Goal: Browse casually: Explore the website without a specific task or goal

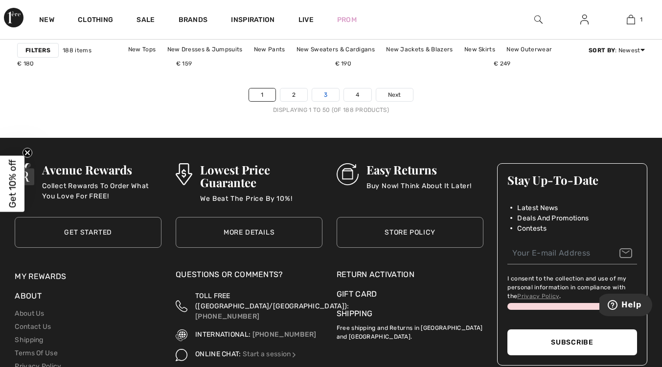
click at [325, 94] on link "3" at bounding box center [325, 94] width 27 height 13
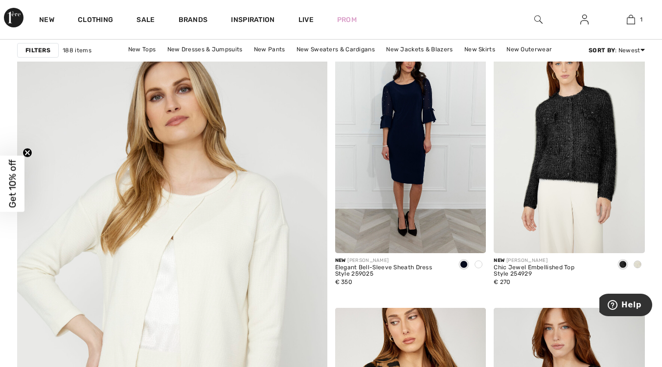
scroll to position [2338, 0]
click at [587, 176] on img at bounding box center [568, 139] width 151 height 226
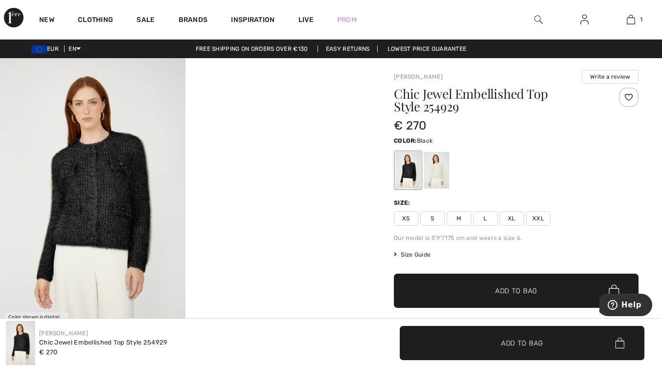
checkbox input "true"
click at [103, 193] on img at bounding box center [92, 197] width 185 height 278
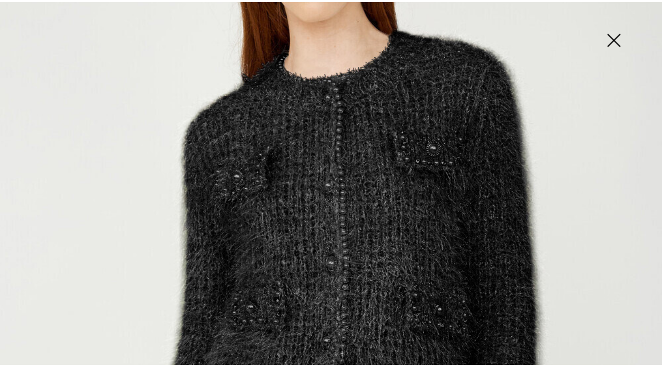
scroll to position [233, 0]
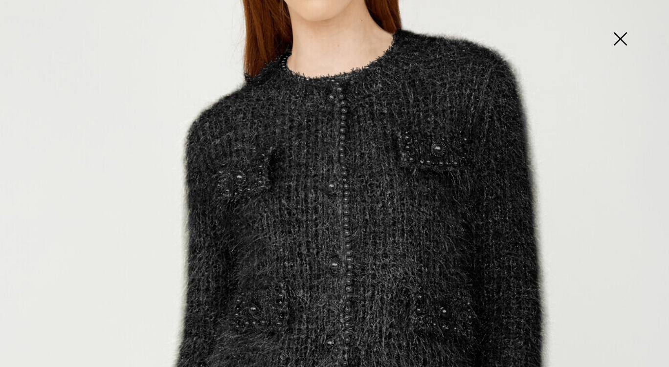
click at [624, 39] on img at bounding box center [620, 40] width 49 height 50
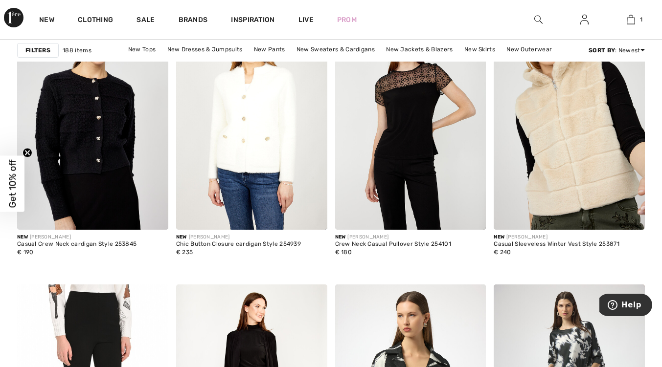
scroll to position [2925, 0]
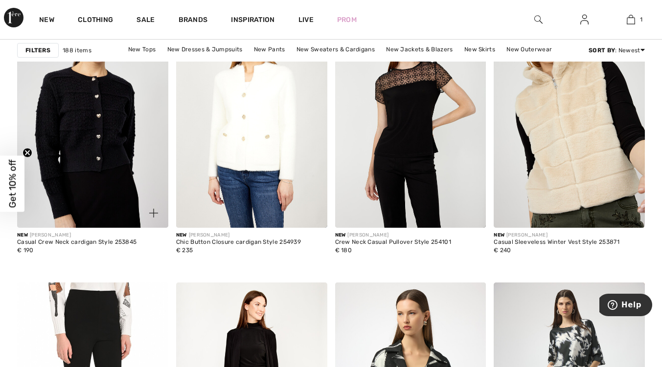
click at [79, 146] on img at bounding box center [92, 114] width 151 height 226
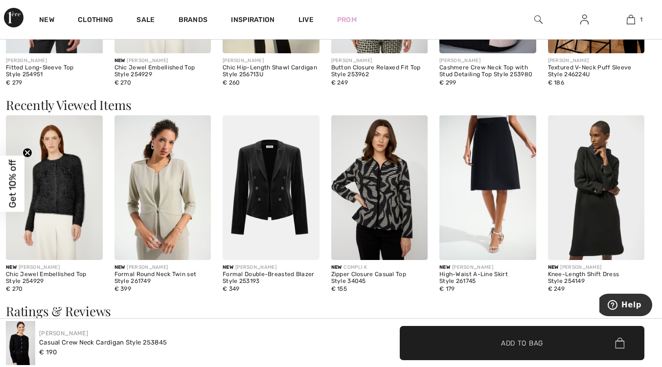
scroll to position [1167, 0]
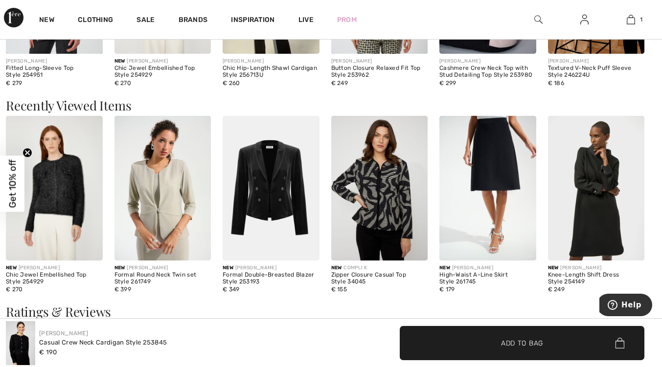
click at [65, 185] on img at bounding box center [54, 188] width 97 height 145
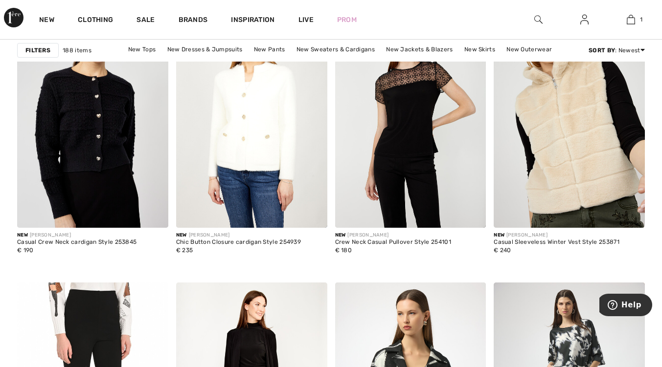
scroll to position [2925, 0]
click at [102, 140] on img at bounding box center [92, 114] width 151 height 226
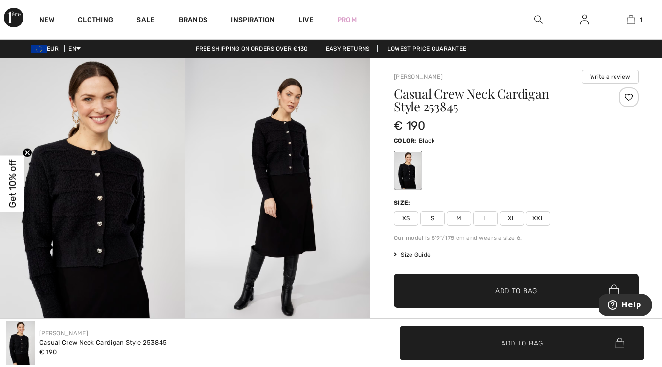
scroll to position [0, 0]
